Goal: Information Seeking & Learning: Learn about a topic

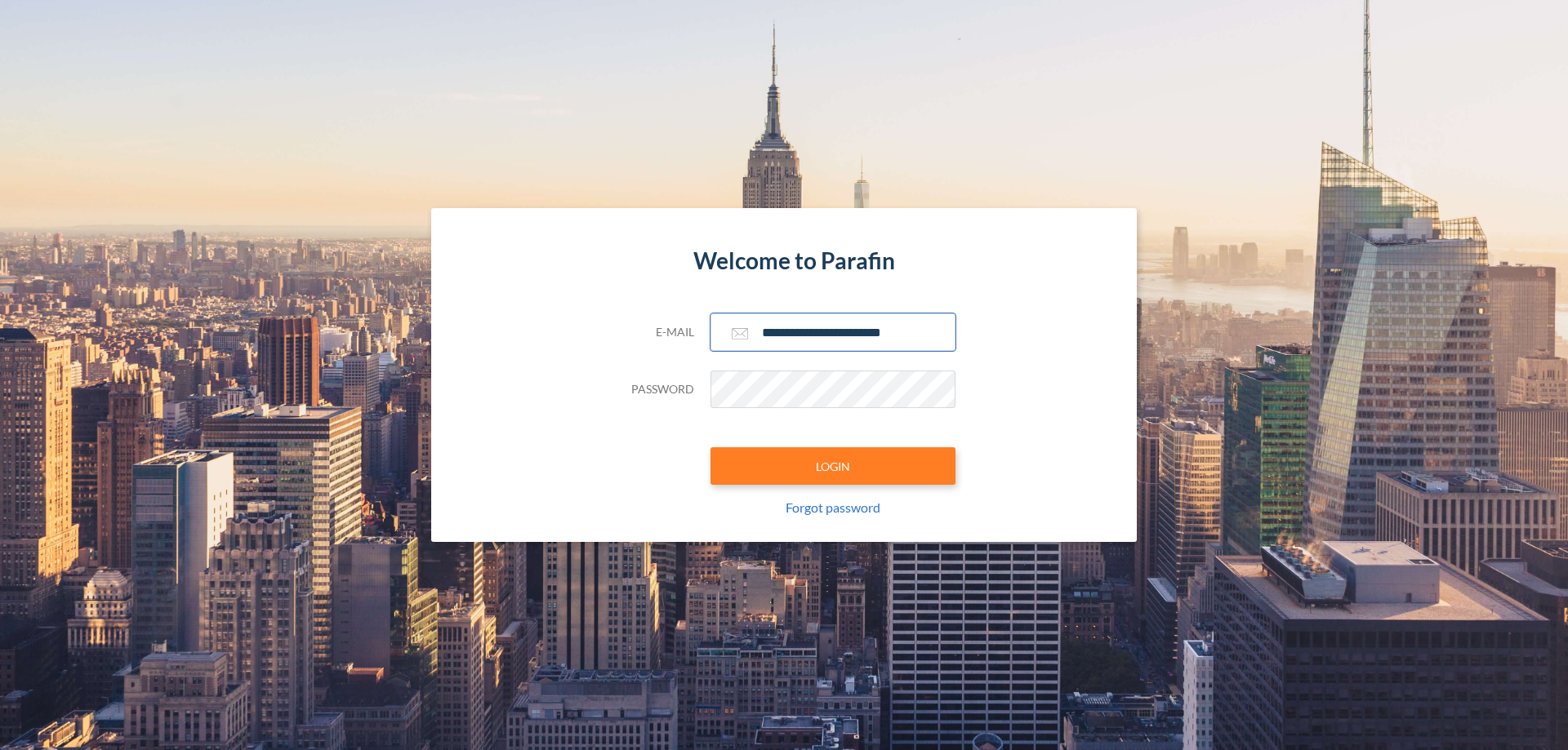
type input "**********"
click at [833, 466] on button "LOGIN" at bounding box center [833, 465] width 245 height 38
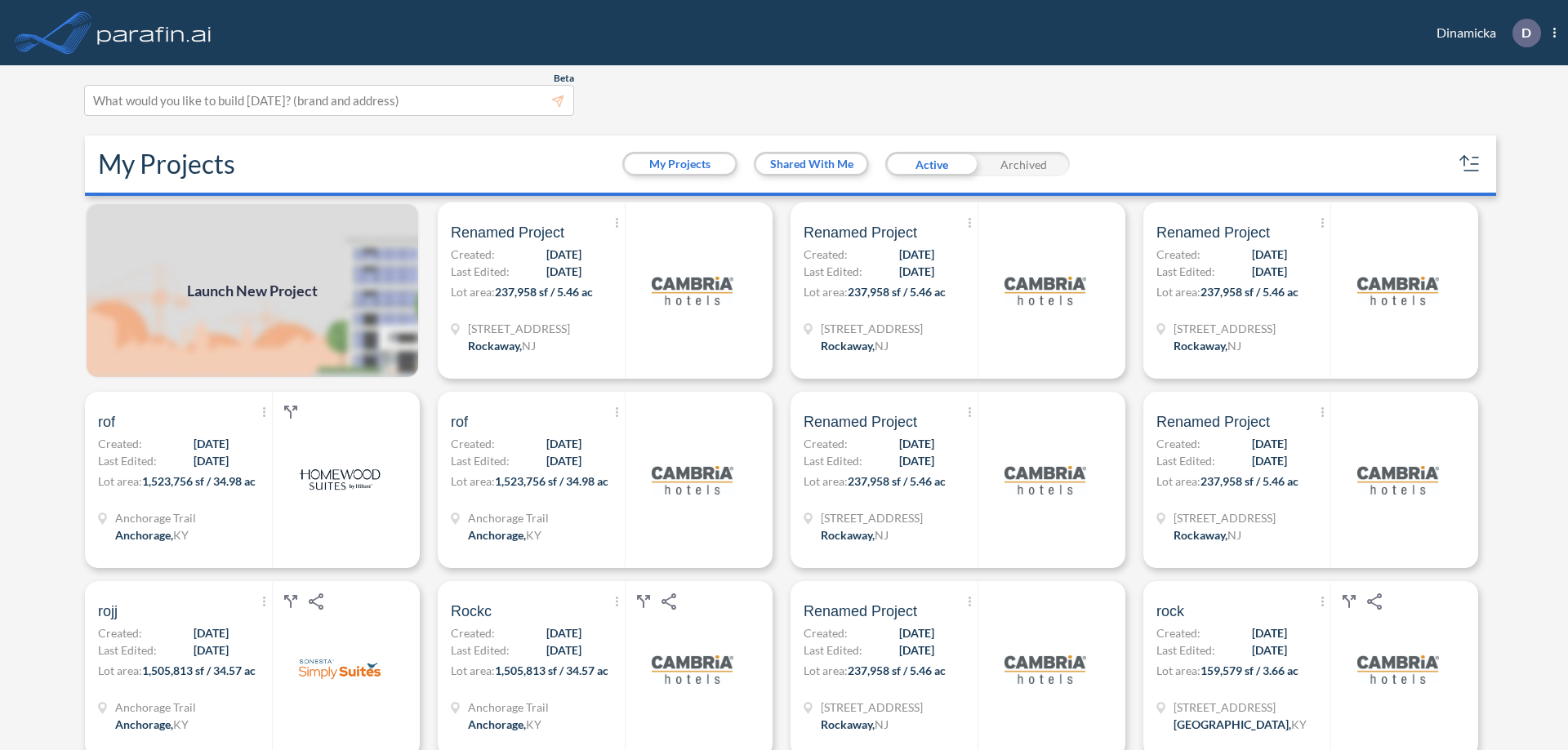
scroll to position [4, 0]
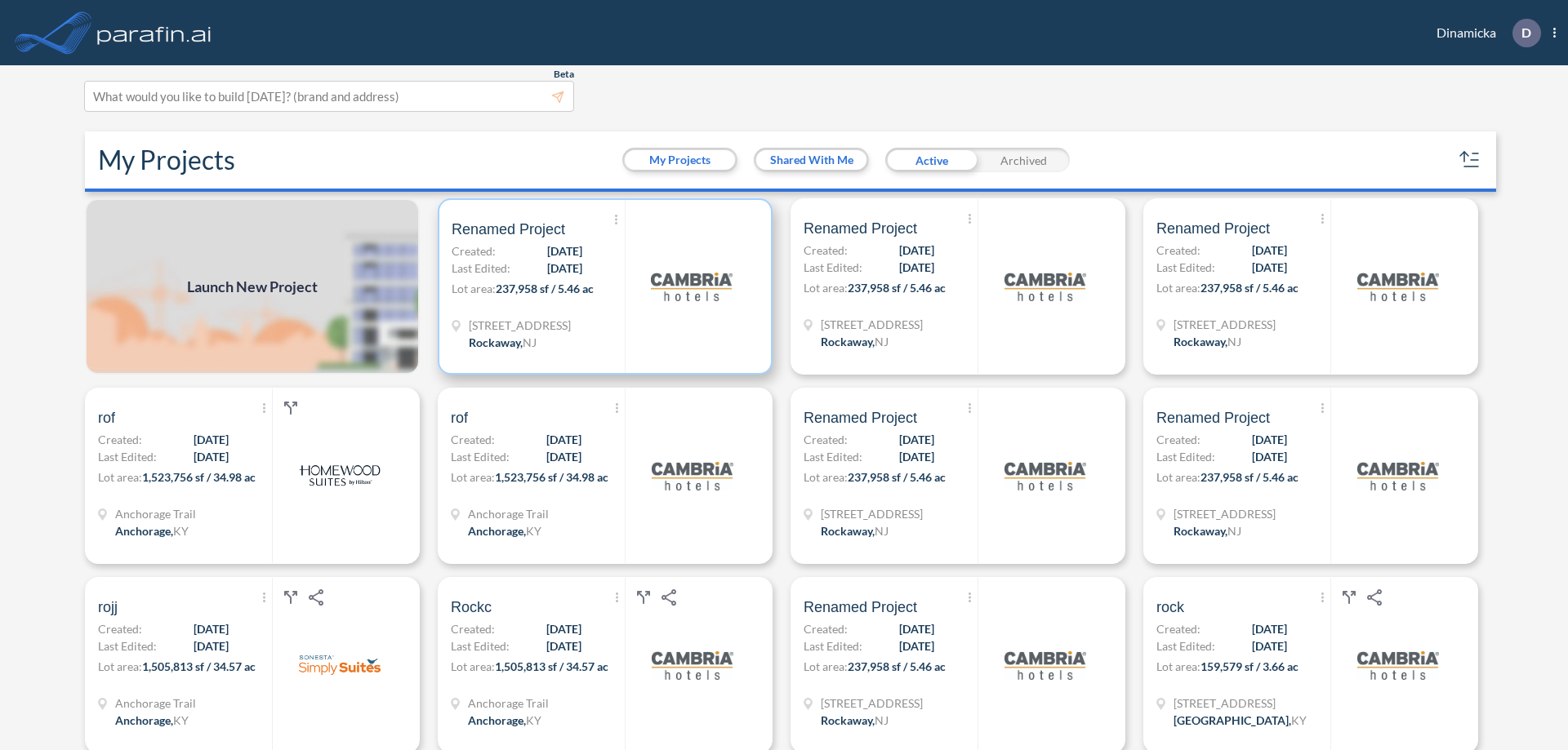
click at [602, 287] on p "Lot area: 237,958 sf / 5.46 ac" at bounding box center [538, 291] width 173 height 24
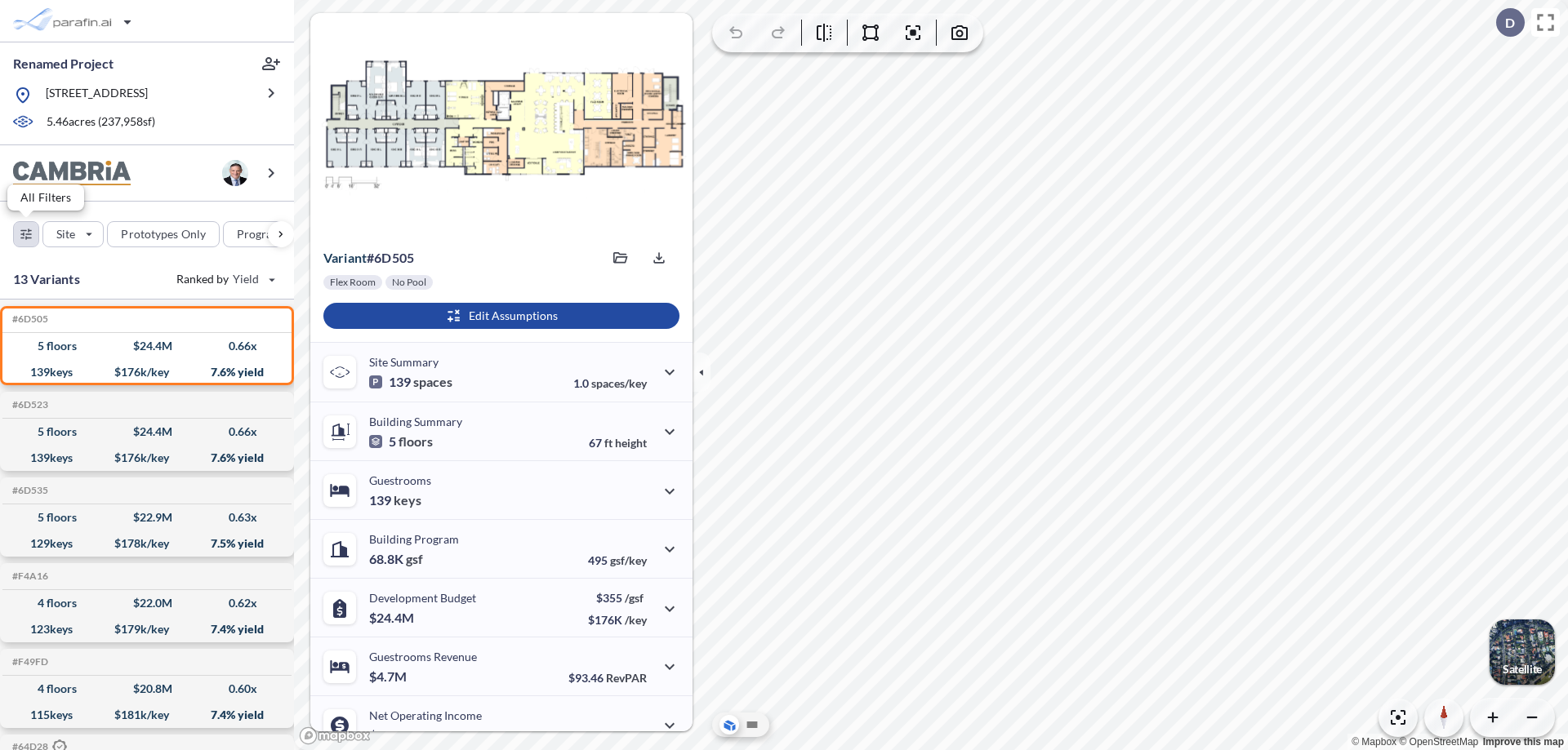
click at [26, 234] on div "button" at bounding box center [25, 234] width 24 height 24
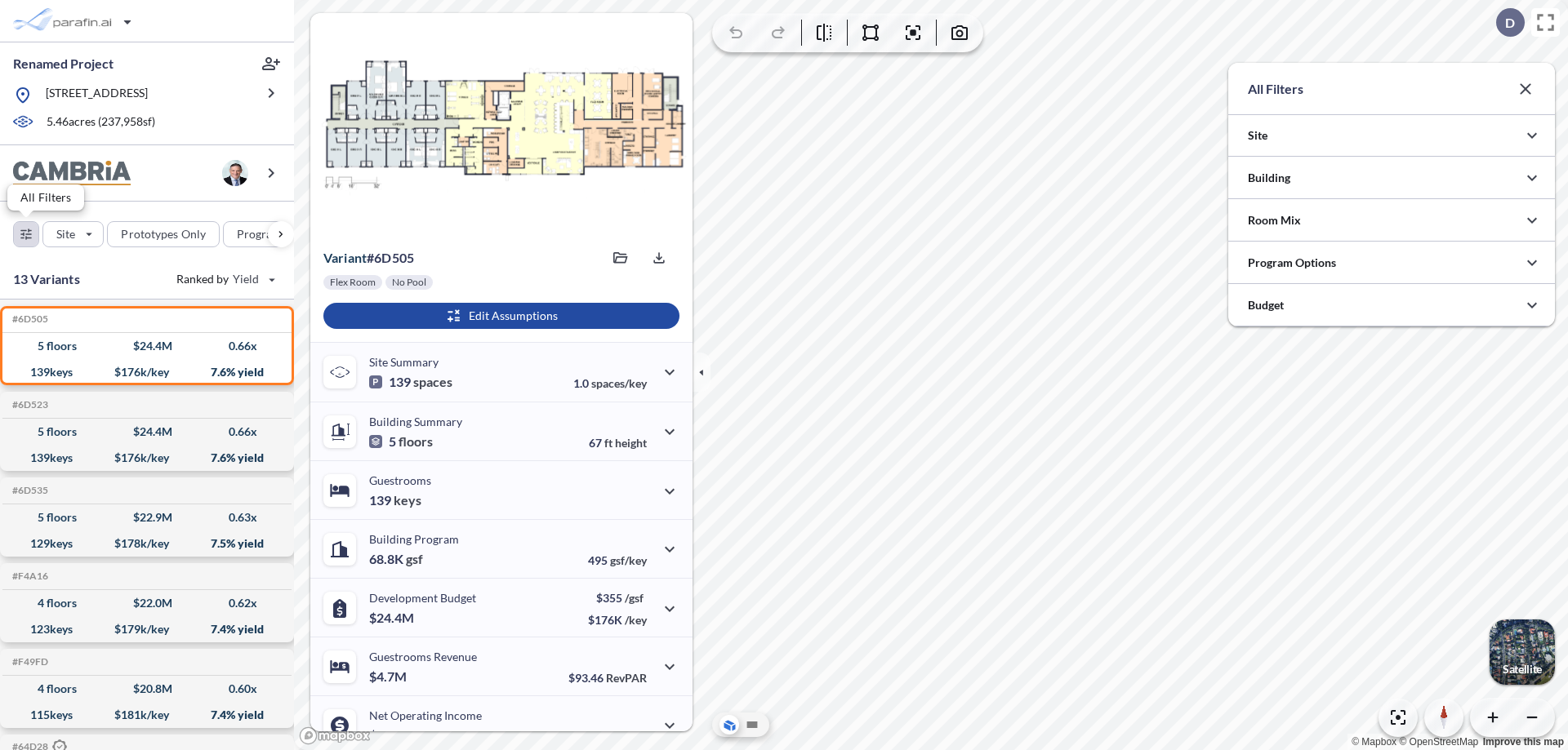
scroll to position [816301, 816335]
click at [1532, 178] on icon "button" at bounding box center [1531, 178] width 19 height 19
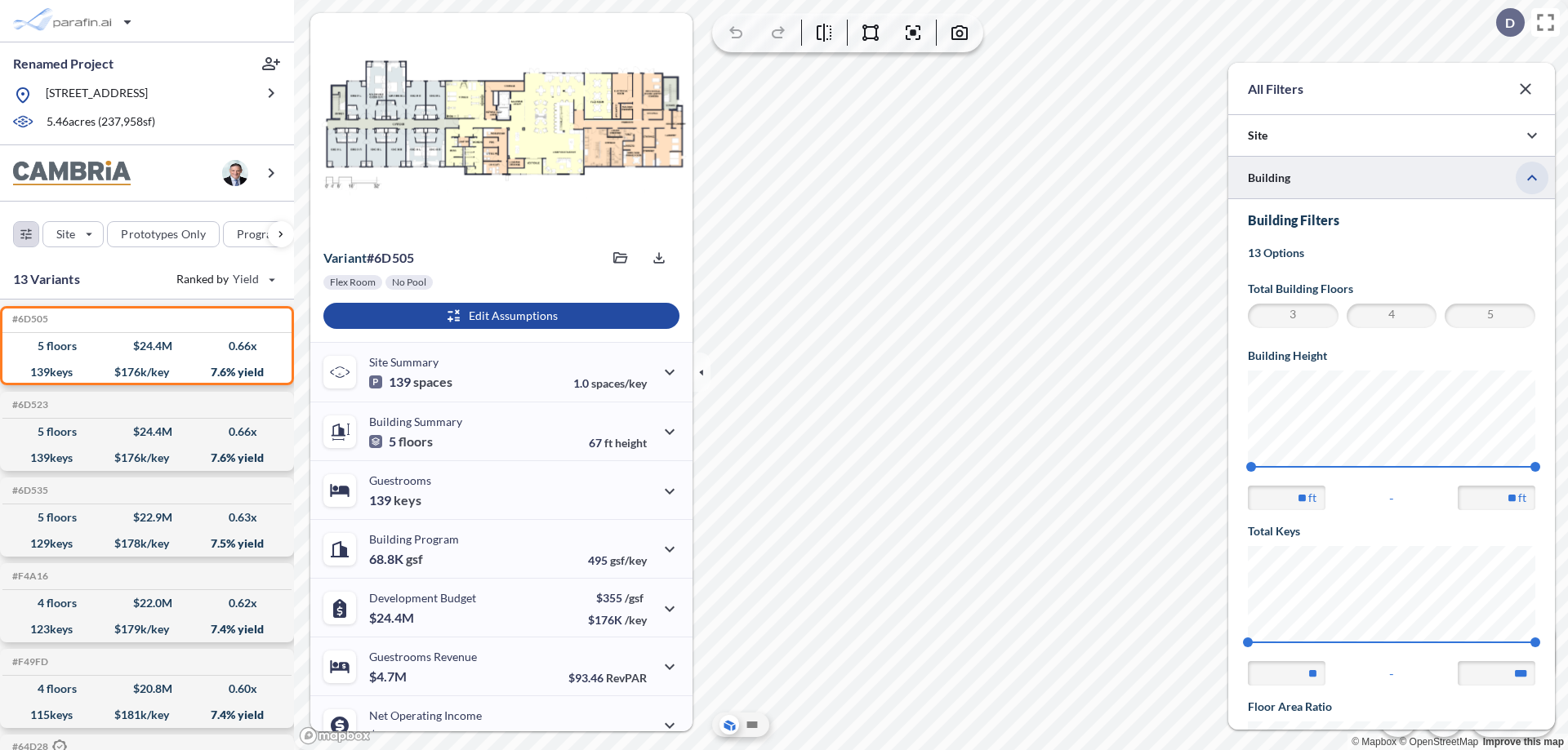
scroll to position [284, 0]
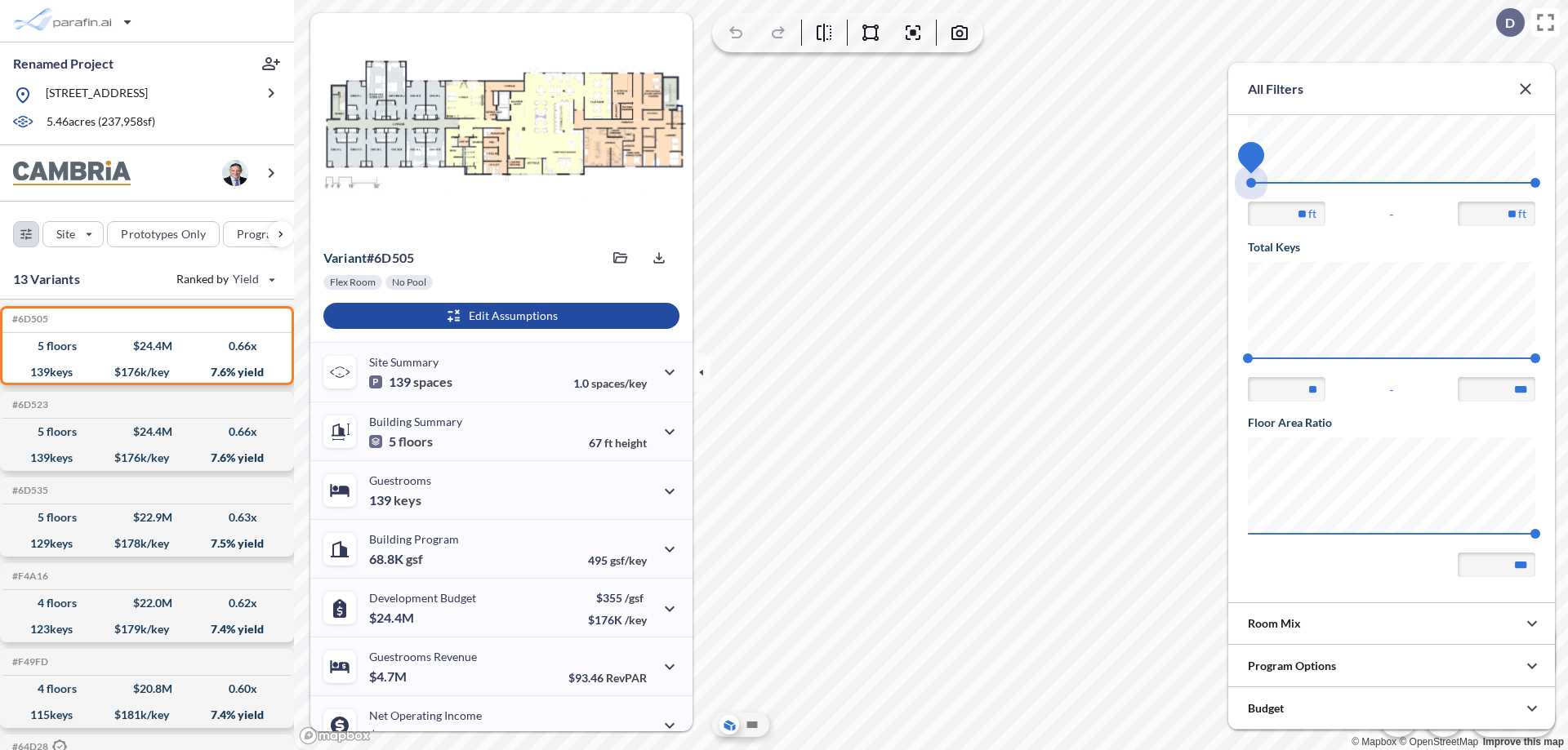
drag, startPoint x: 1251, startPoint y: 183, endPoint x: 1535, endPoint y: 183, distance: 284.0
click at [1535, 183] on span "45 67.56" at bounding box center [1391, 188] width 288 height 12
type input "**"
